Goal: Transaction & Acquisition: Purchase product/service

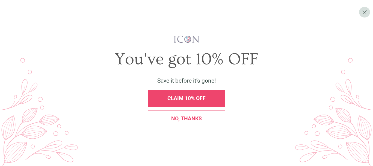
click at [216, 124] on div "No, thanks" at bounding box center [186, 118] width 77 height 17
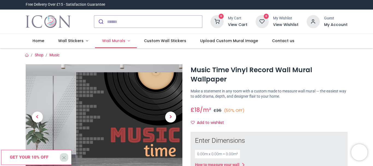
click at [118, 45] on link "Wall Murals" at bounding box center [116, 41] width 42 height 14
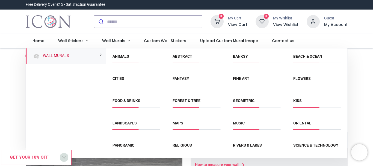
click at [238, 122] on link "Music" at bounding box center [239, 123] width 12 height 4
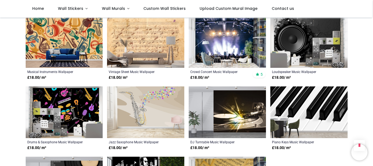
scroll to position [254, 0]
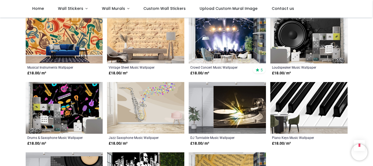
click at [215, 56] on img at bounding box center [226, 37] width 77 height 52
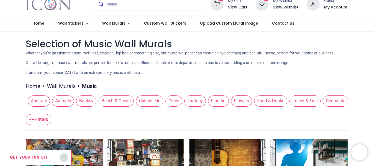
scroll to position [0, 0]
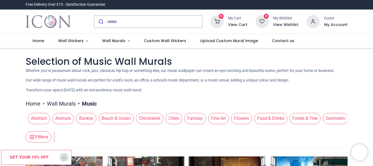
click at [57, 101] on link "Wall Murals" at bounding box center [61, 104] width 29 height 8
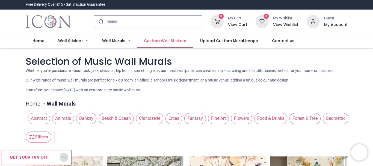
click at [185, 41] on link "Custom Wall Stickers" at bounding box center [165, 41] width 56 height 14
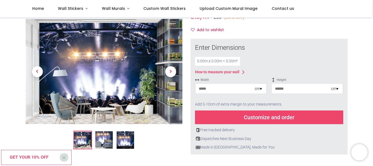
scroll to position [64, 0]
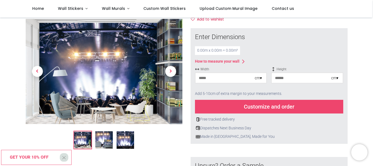
click at [228, 82] on input "number" at bounding box center [224, 78] width 59 height 10
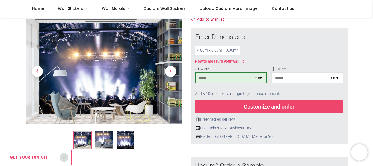
type input "***"
click at [287, 80] on input "number" at bounding box center [300, 78] width 59 height 10
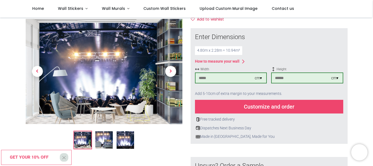
type input "***"
drag, startPoint x: 259, startPoint y: 140, endPoint x: 315, endPoint y: 145, distance: 56.2
click at [290, 156] on div "× How to Measure Your Wall Standard Wall Measure from edge to edge at the wides…" at bounding box center [268, 132] width 157 height 209
click at [106, 139] on img at bounding box center [103, 139] width 17 height 17
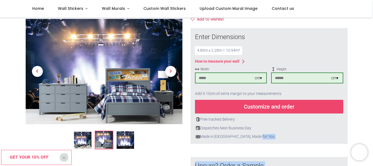
click at [119, 137] on img at bounding box center [124, 139] width 17 height 17
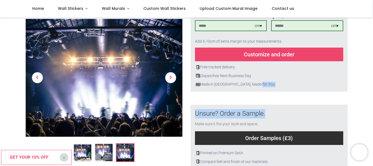
scroll to position [127, 0]
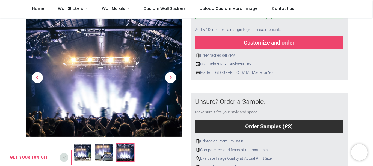
click at [265, 48] on div "Customize and order" at bounding box center [269, 43] width 148 height 14
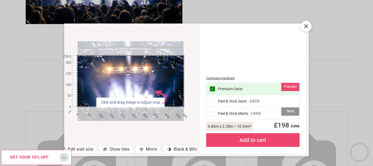
click at [227, 111] on div "New Peel & Stick Matte ( +£55 )" at bounding box center [252, 113] width 93 height 12
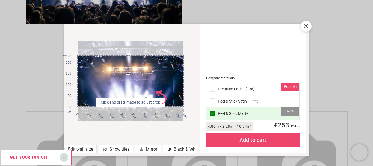
click at [216, 75] on div "Compare materials Popular Premium Satin ( -£55 ) Peel & Stick Satin ( -£22 ) Ne…" at bounding box center [253, 88] width 100 height 123
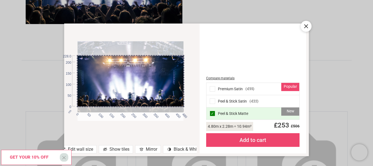
drag, startPoint x: 127, startPoint y: 89, endPoint x: 123, endPoint y: 80, distance: 9.4
click at [123, 80] on div at bounding box center [130, 72] width 106 height 79
click at [305, 26] on icon at bounding box center [305, 26] width 3 height 3
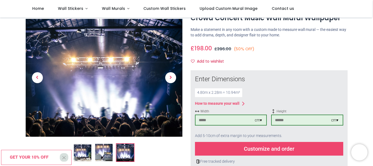
scroll to position [0, 0]
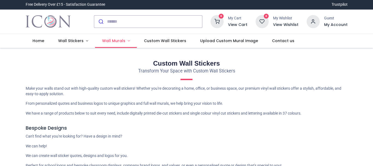
click at [106, 42] on span "Wall Murals" at bounding box center [113, 40] width 23 height 5
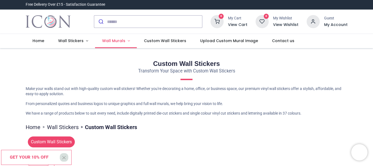
click at [110, 44] on link "Wall Murals" at bounding box center [116, 41] width 42 height 14
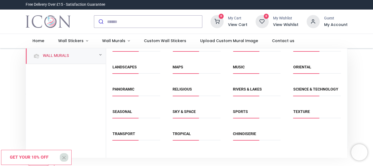
click at [242, 64] on li "Music" at bounding box center [256, 69] width 52 height 12
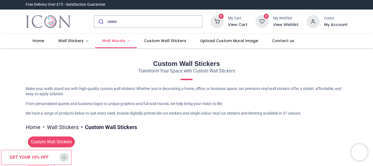
click at [111, 44] on link "Wall Murals" at bounding box center [116, 41] width 42 height 14
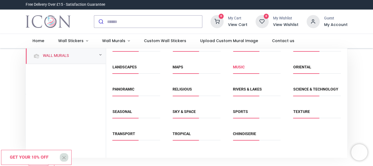
click at [240, 68] on link "Music" at bounding box center [239, 67] width 12 height 4
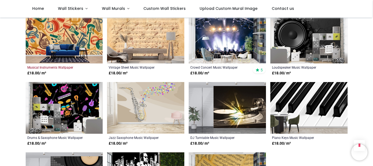
scroll to position [318, 0]
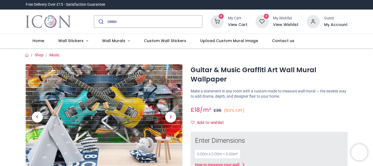
drag, startPoint x: 316, startPoint y: 51, endPoint x: 312, endPoint y: 62, distance: 11.4
drag, startPoint x: 312, startPoint y: 62, endPoint x: 181, endPoint y: 58, distance: 130.7
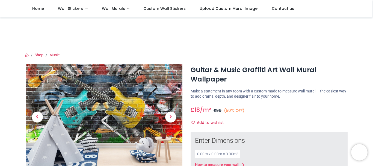
scroll to position [64, 0]
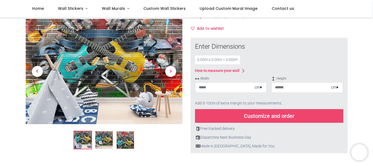
click at [209, 88] on input "number" at bounding box center [224, 87] width 59 height 10
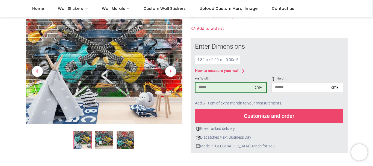
type input "***"
click at [296, 95] on div at bounding box center [307, 95] width 72 height 3
click at [292, 89] on input "number" at bounding box center [300, 87] width 59 height 10
click at [206, 89] on input "***" at bounding box center [224, 87] width 59 height 10
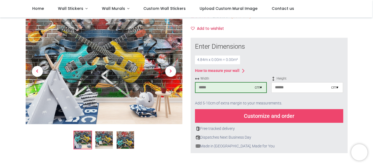
click at [206, 89] on input "***" at bounding box center [224, 87] width 59 height 10
click at [277, 87] on input "number" at bounding box center [300, 87] width 59 height 10
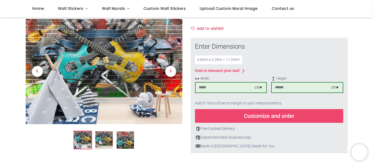
type input "***"
click at [247, 120] on div "Customize and order" at bounding box center [269, 116] width 148 height 14
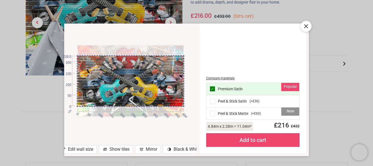
click at [154, 74] on div at bounding box center [130, 80] width 106 height 71
click at [237, 114] on div "New Peel & Stick Matte ( +£60 )" at bounding box center [252, 113] width 93 height 12
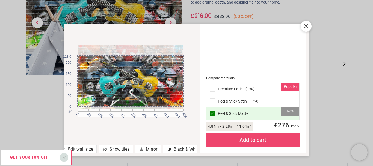
drag, startPoint x: 133, startPoint y: 84, endPoint x: 139, endPoint y: 77, distance: 9.9
click at [139, 77] on div at bounding box center [130, 72] width 106 height 71
click at [213, 88] on span at bounding box center [211, 88] width 5 height 5
